Goal: Contribute content: Add original content to the website for others to see

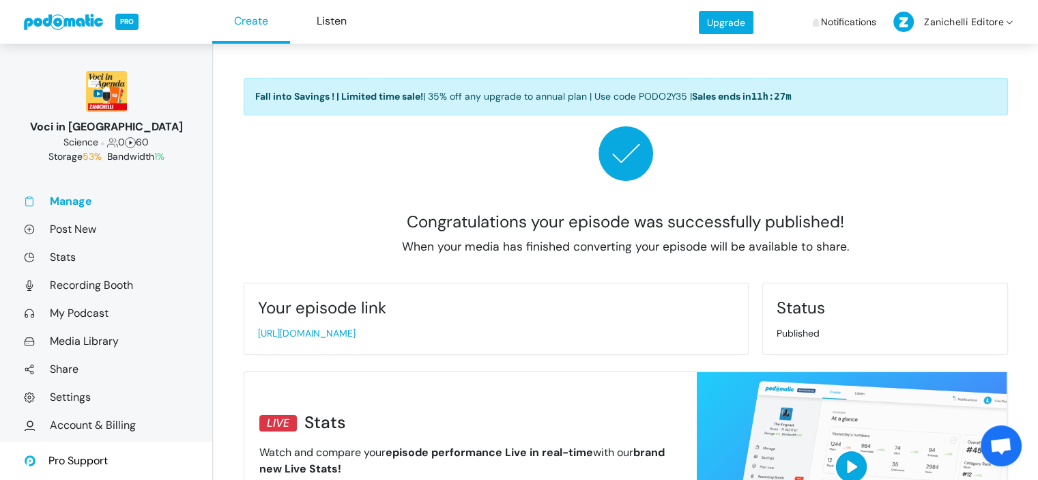
click at [72, 220] on ul "Manage Post New Stats Recording Booth My Podcast Media Library Share Settings A…" at bounding box center [106, 334] width 164 height 280
click at [72, 229] on link "Post New" at bounding box center [106, 229] width 164 height 14
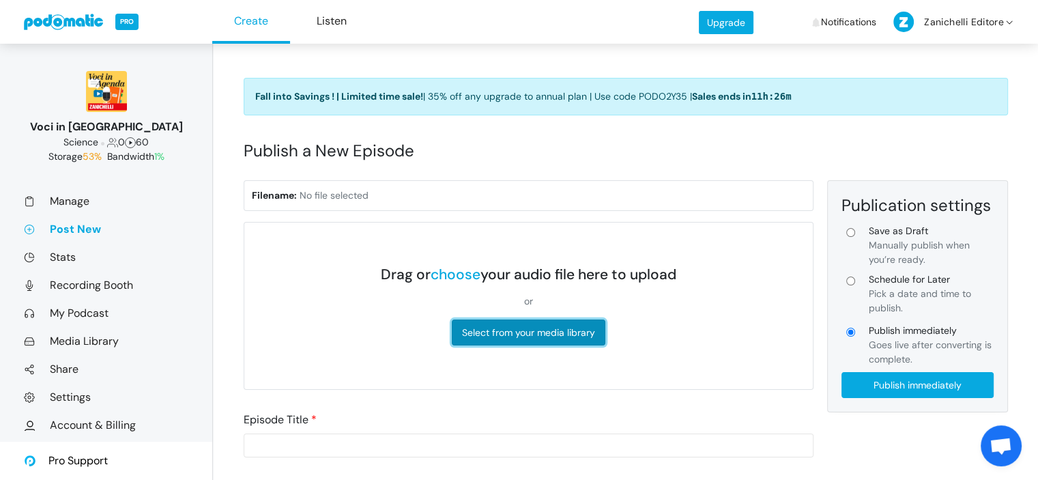
click at [519, 332] on button "Select from your media library" at bounding box center [529, 332] width 154 height 26
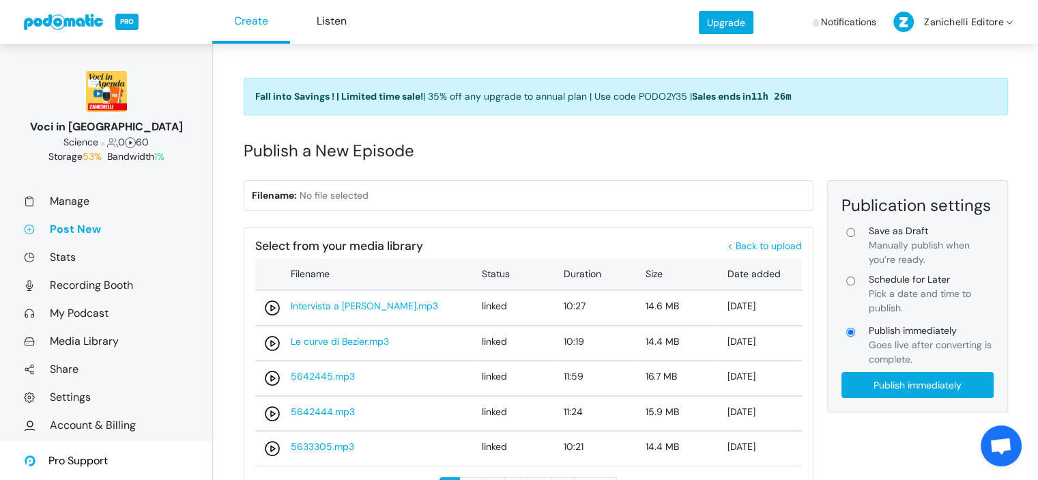
click at [53, 228] on link "Post New" at bounding box center [106, 229] width 164 height 14
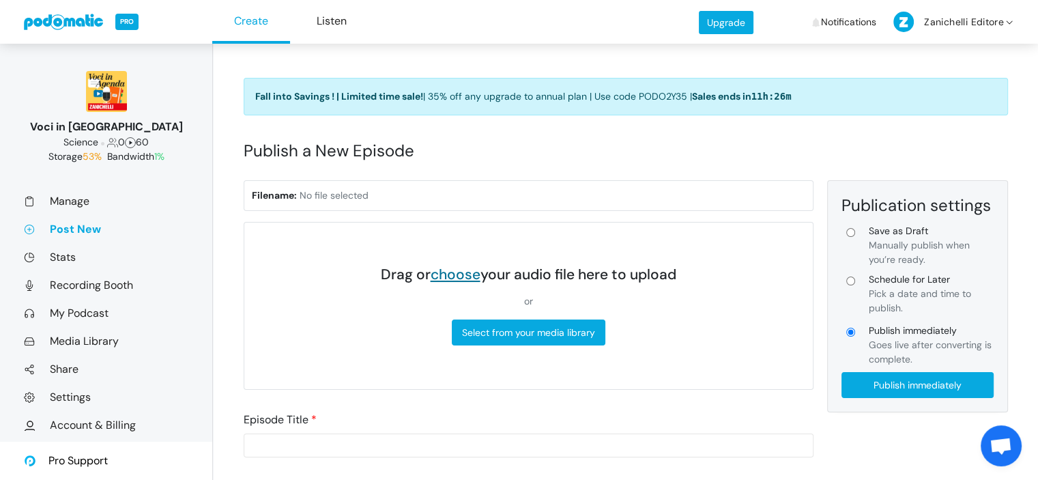
click at [453, 278] on link "choose" at bounding box center [456, 274] width 50 height 19
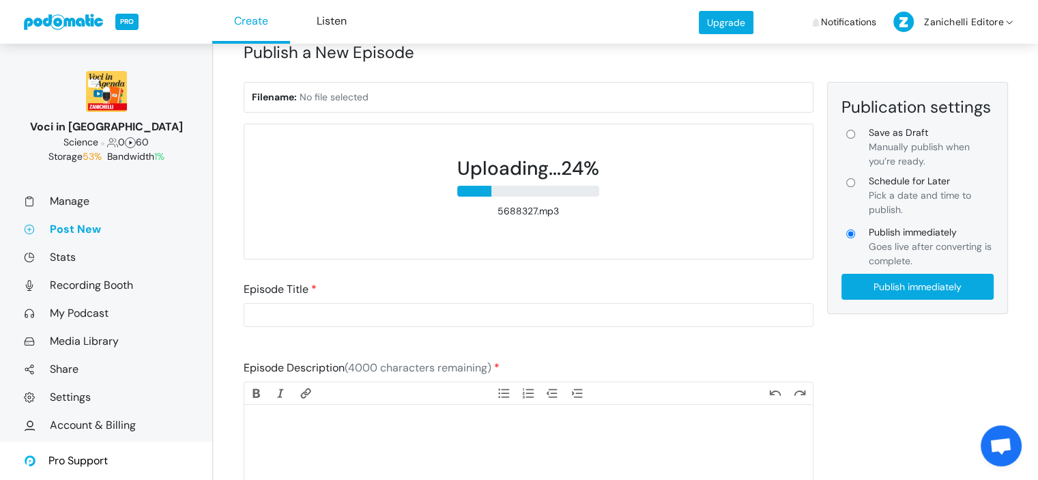
scroll to position [100, 0]
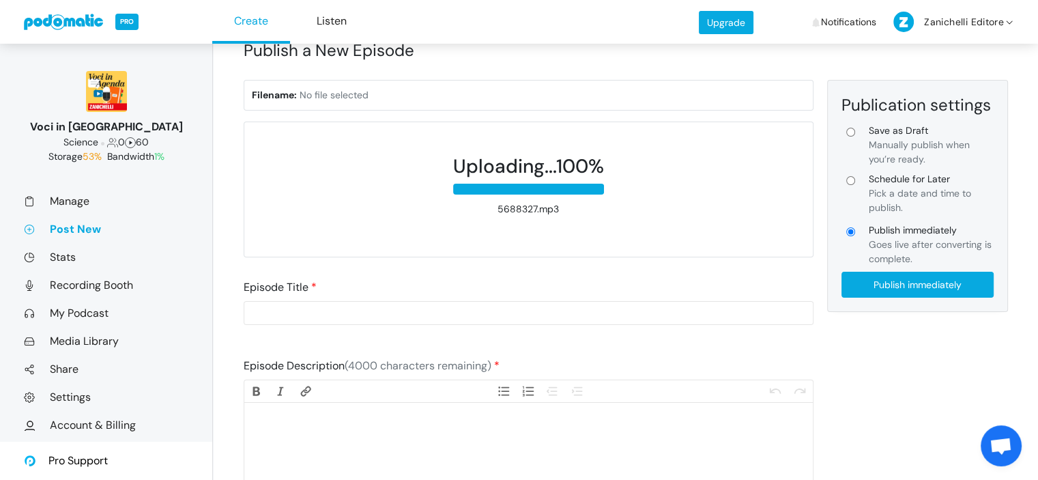
click at [350, 437] on trix-editor at bounding box center [528, 457] width 568 height 109
paste trix-editor "<div>Quanti sono gli argomenti su cui esistono opinioni contrastanti? I vaccini…"
type trix-editor "<div>Quanti sono gli argomenti su cui esistono opinioni contrastanti? I vaccini…"
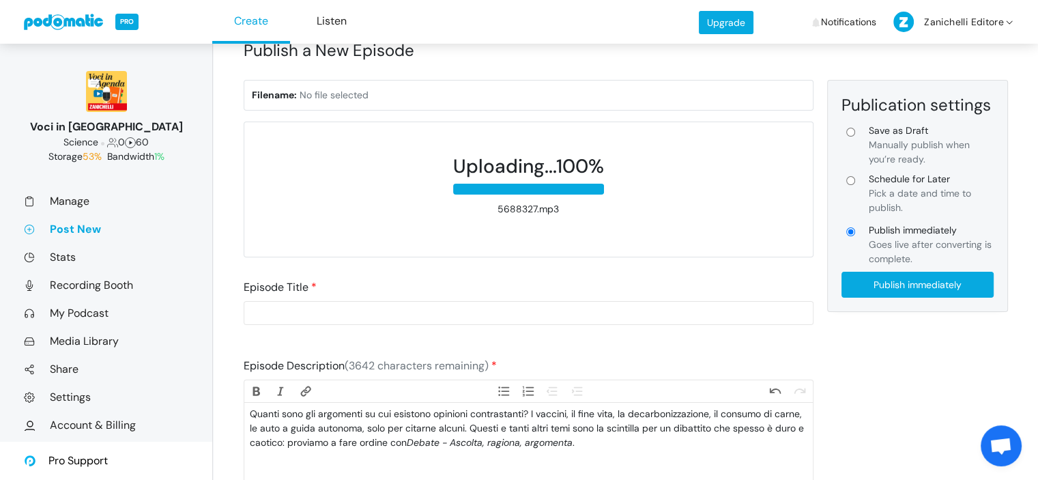
scroll to position [0, 0]
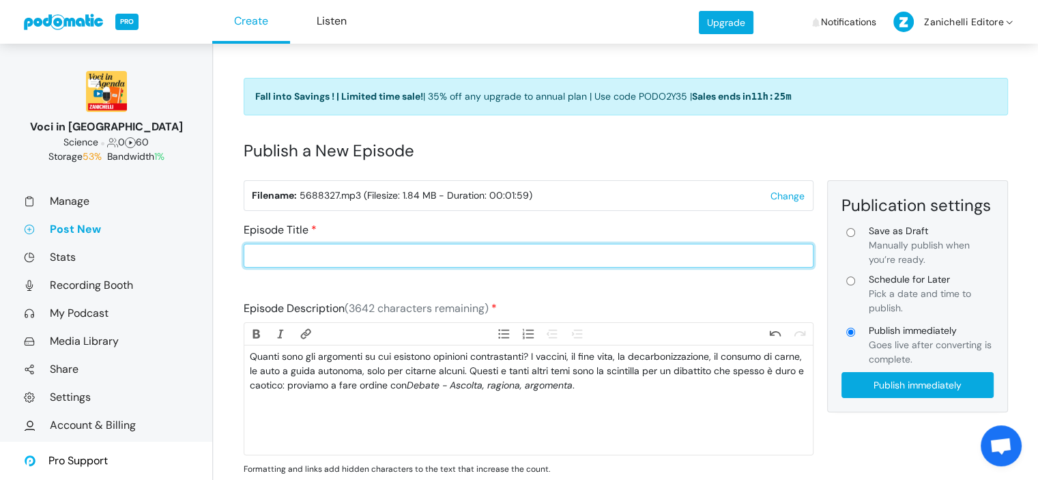
click at [442, 265] on input "Episode Title" at bounding box center [529, 256] width 570 height 24
paste input "61. Un nuovo podcast: DEBATE"
drag, startPoint x: 263, startPoint y: 252, endPoint x: 147, endPoint y: 253, distance: 116.0
click at [147, 253] on div "Change Voci in Agenda Science 0 60 Storage 53% Bandwidth 1% Manage Post New Sta…" at bounding box center [519, 439] width 1038 height 879
type input "Un nuovo podcast: DEBATE"
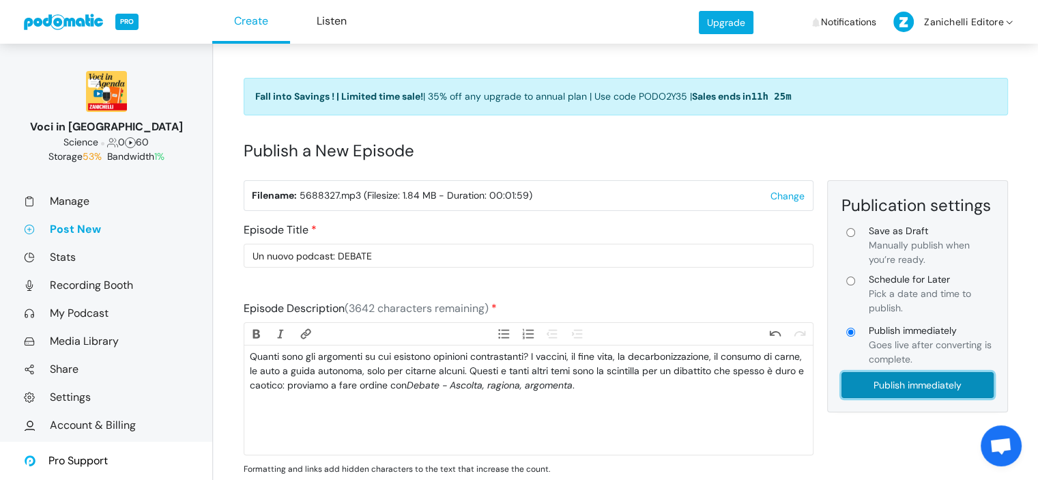
click at [957, 390] on input "Publish immediately" at bounding box center [917, 385] width 152 height 26
type input "Publish immediately"
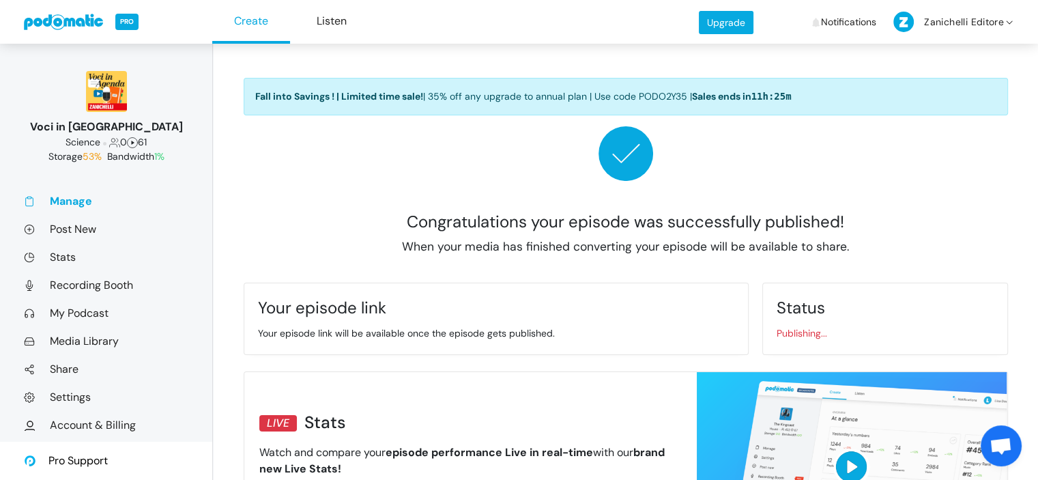
scroll to position [314, 0]
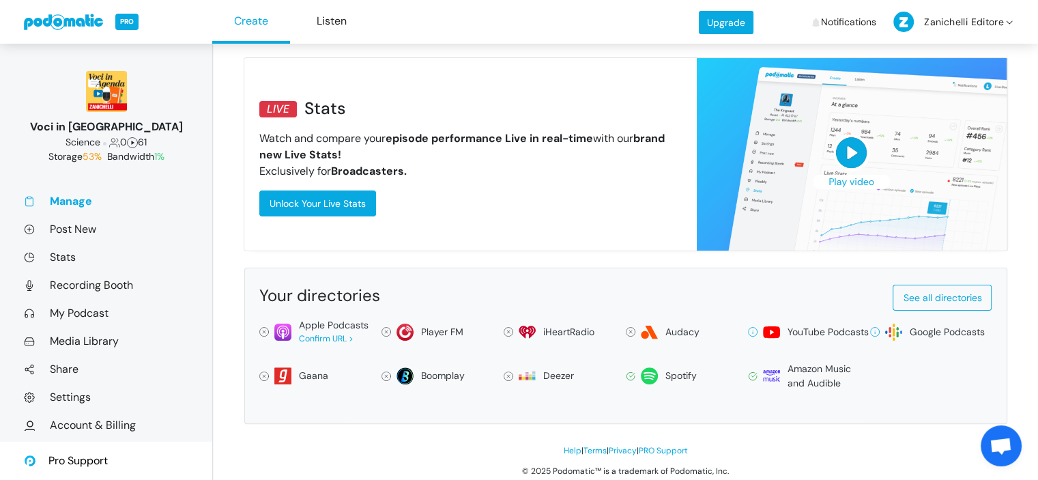
click at [62, 324] on ul "Manage Post New Stats Recording Booth My Podcast Media Library Share Settings A…" at bounding box center [106, 334] width 164 height 280
click at [62, 317] on link "My Podcast" at bounding box center [106, 313] width 164 height 14
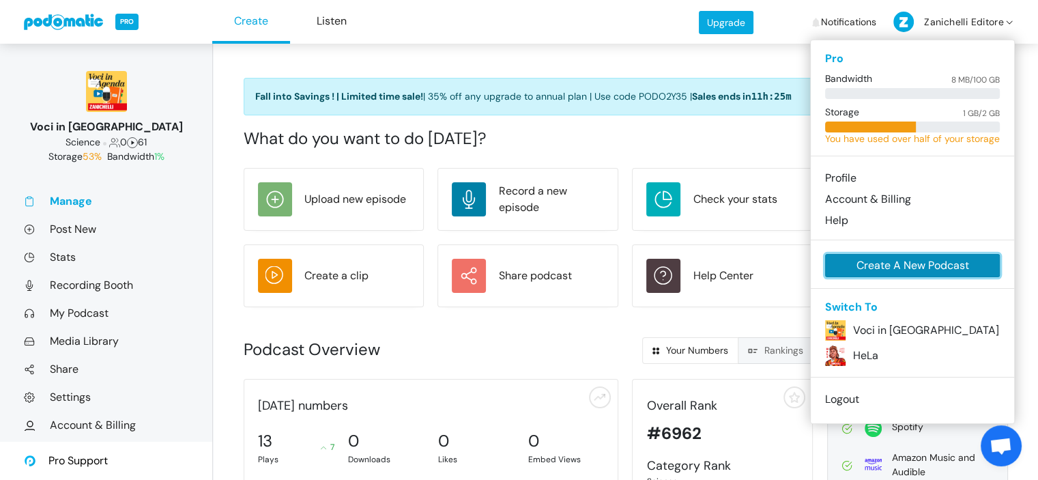
click at [895, 261] on link "Create A New Podcast" at bounding box center [912, 265] width 175 height 23
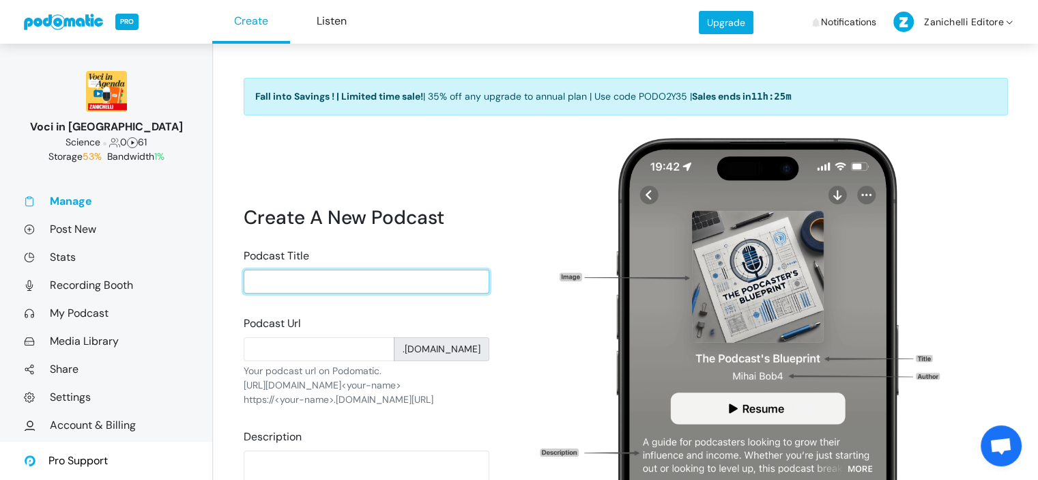
click at [399, 282] on input "Podcast Title" at bounding box center [367, 282] width 246 height 24
type input "Debate"
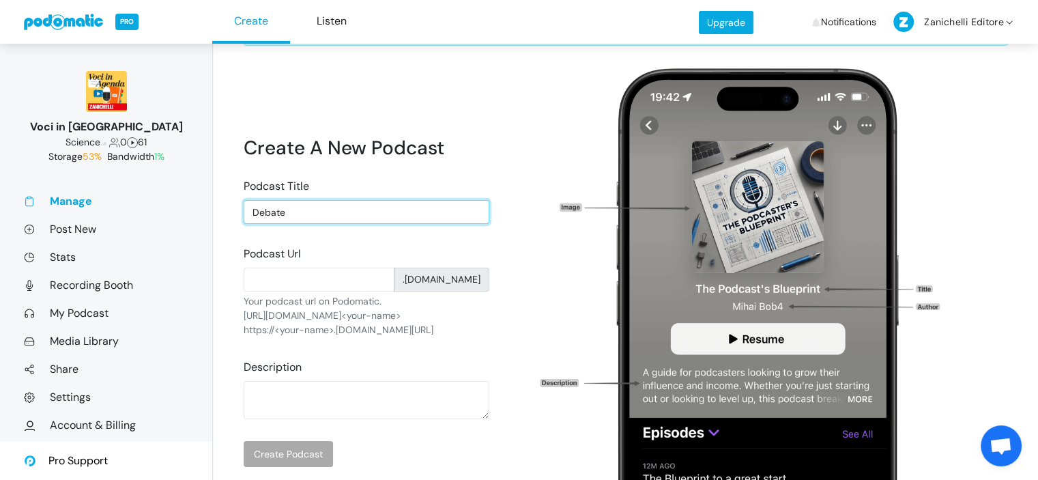
scroll to position [70, 0]
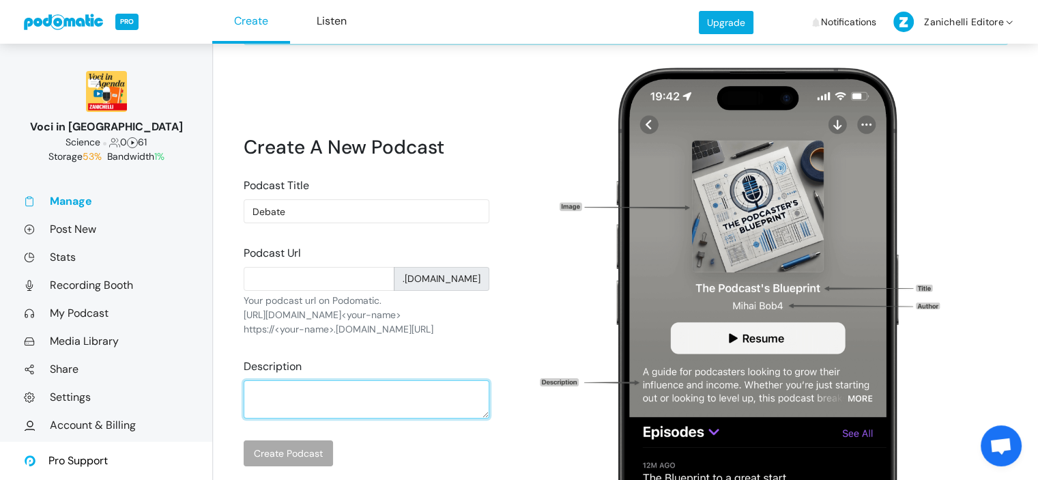
click at [334, 403] on textarea "Description" at bounding box center [367, 399] width 246 height 38
paste textarea "Una serie podcast che offre spunti per iniziare un dibattito su temi che ci rig…"
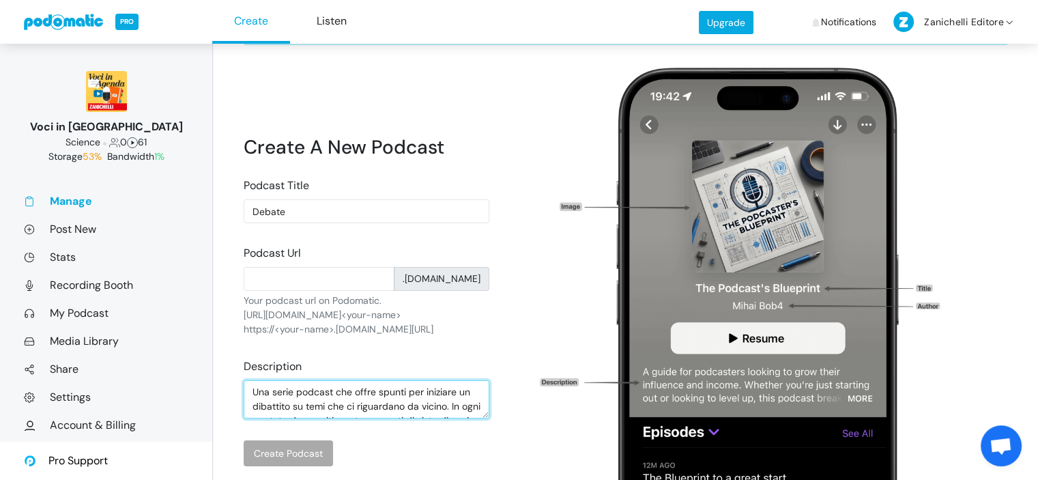
scroll to position [138, 0]
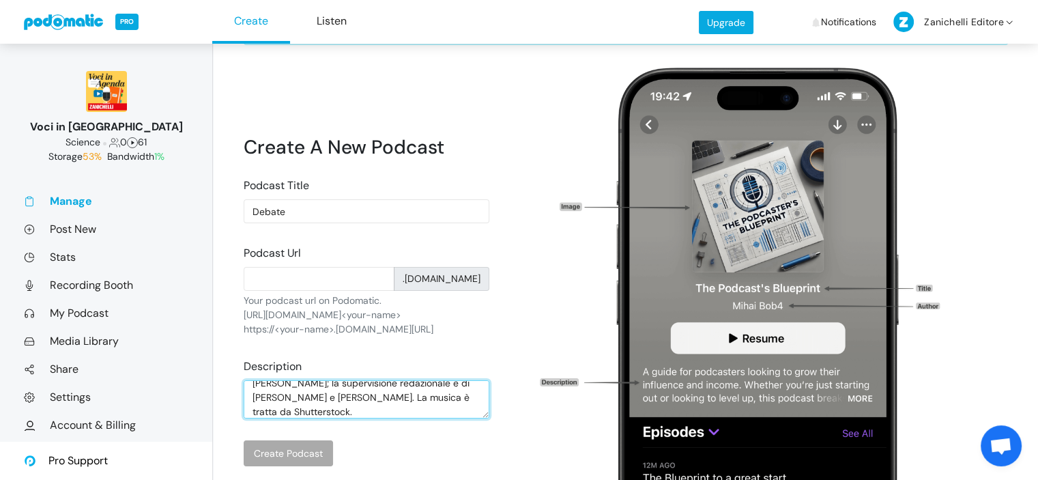
type textarea "Una serie podcast che offre spunti per iniziare un dibattito su temi che ci rig…"
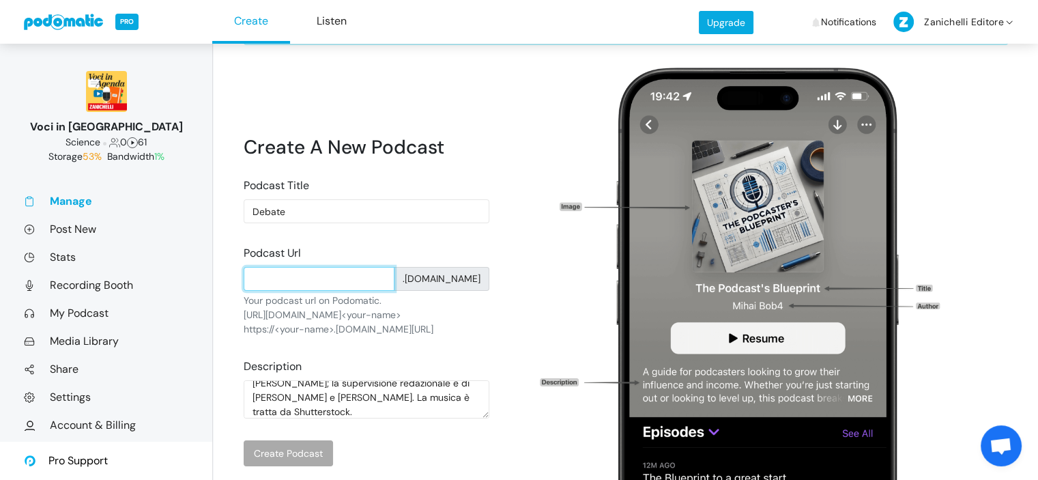
click at [287, 279] on input "text" at bounding box center [319, 279] width 151 height 24
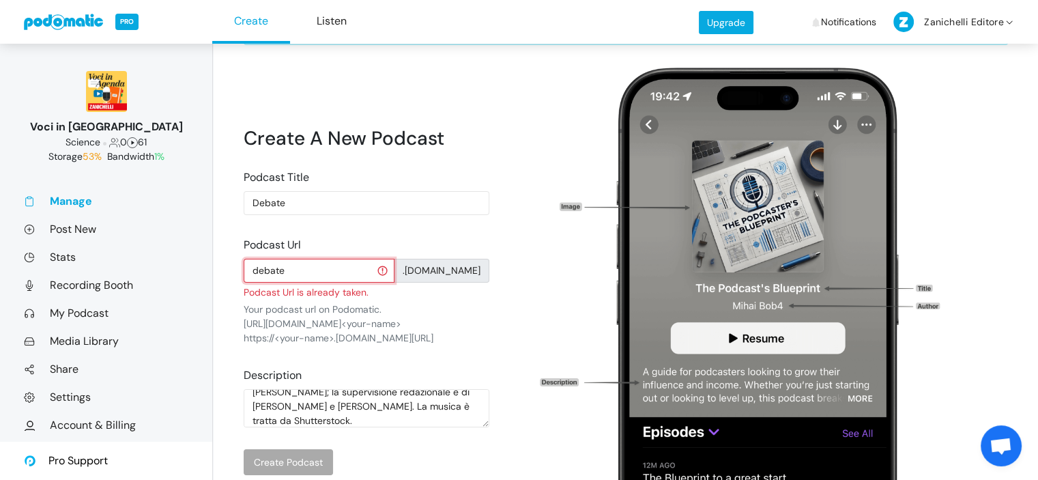
click at [251, 272] on input "debate" at bounding box center [319, 271] width 151 height 24
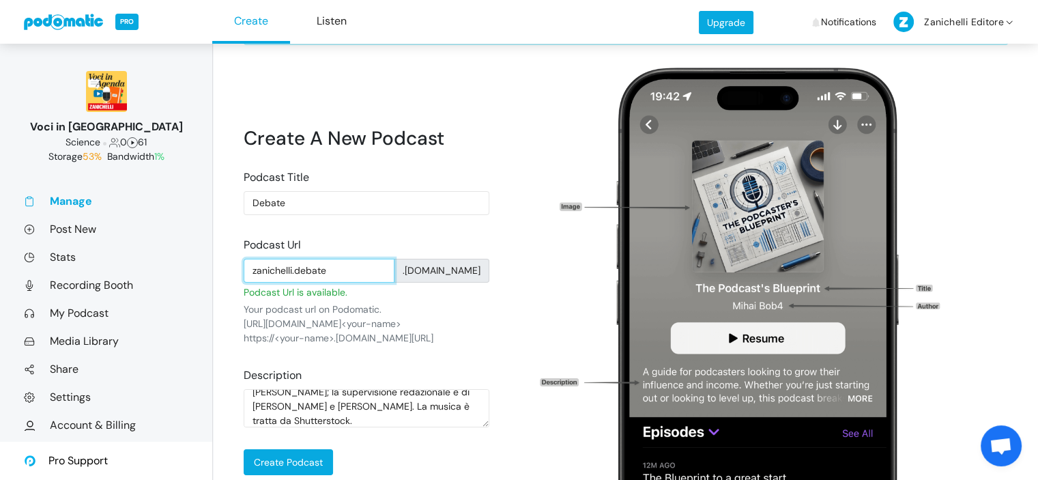
type input "zanichelli.debate"
click at [465, 331] on div "https://<your-name>.[DOMAIN_NAME][URL]" at bounding box center [367, 338] width 246 height 14
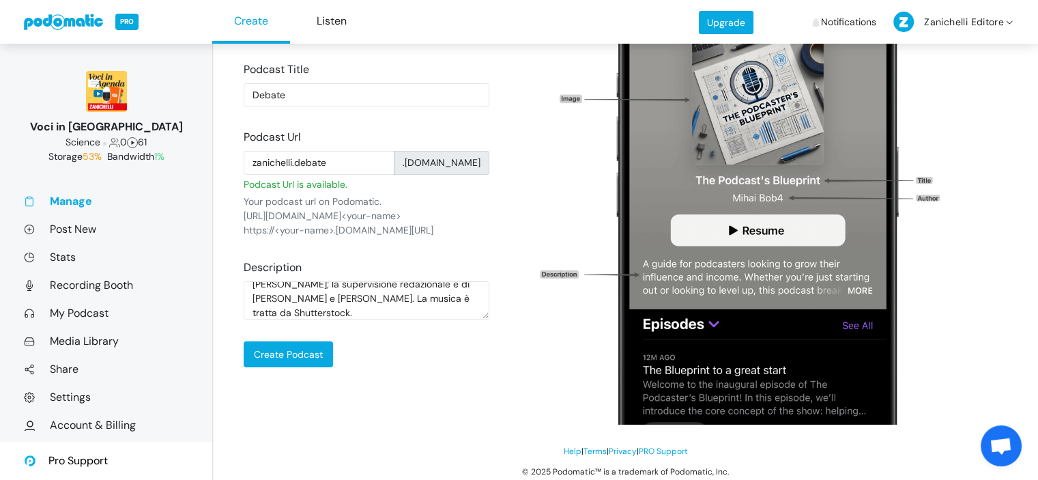
scroll to position [177, 0]
click at [297, 349] on input "Create Podcast" at bounding box center [288, 355] width 89 height 26
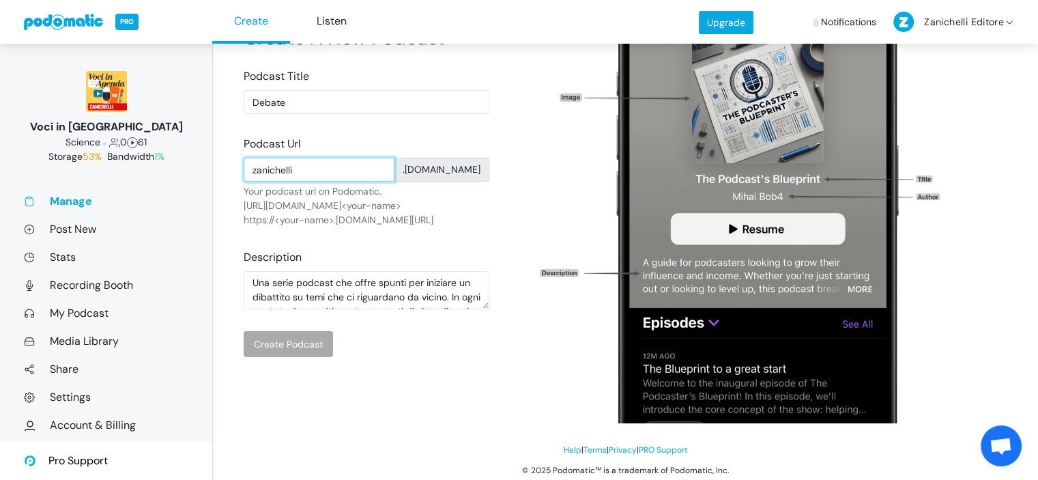
click at [374, 171] on input "zanichelli" at bounding box center [319, 170] width 151 height 24
click at [357, 178] on input "zanichelli.debate" at bounding box center [319, 170] width 151 height 24
click at [295, 170] on input "zanichelli.debate" at bounding box center [319, 170] width 151 height 24
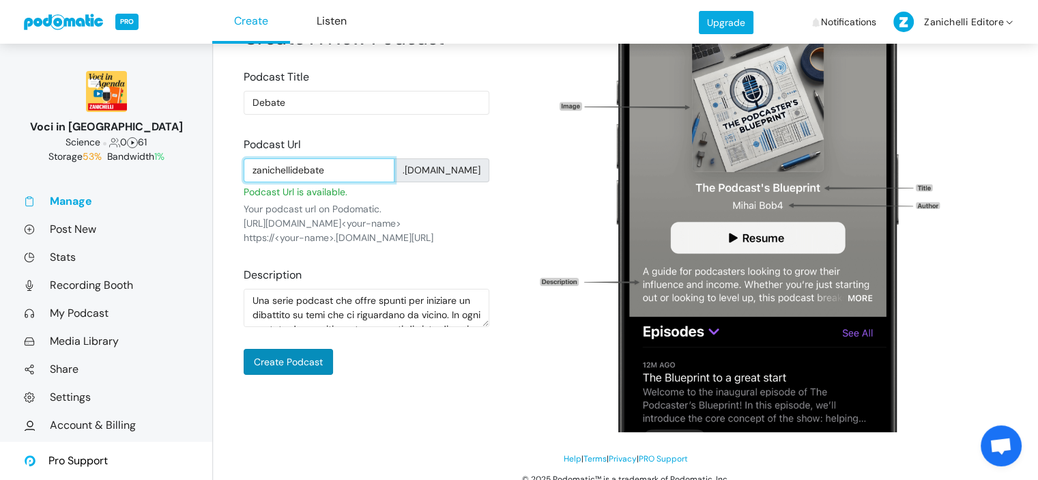
type input "zanichellidebate"
click at [305, 350] on input "Create Podcast" at bounding box center [288, 362] width 89 height 26
